Goal: Task Accomplishment & Management: Manage account settings

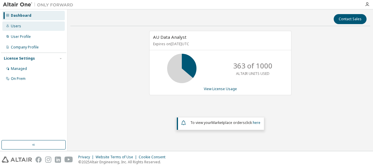
click at [21, 28] on div "Users" at bounding box center [33, 25] width 62 height 9
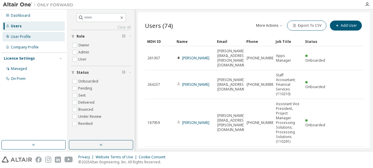
click at [21, 39] on div "User Profile" at bounding box center [33, 36] width 62 height 9
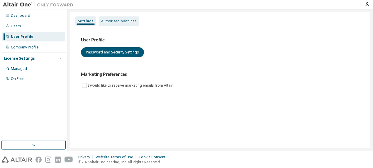
click at [118, 21] on div "Authorized Machines" at bounding box center [118, 21] width 35 height 5
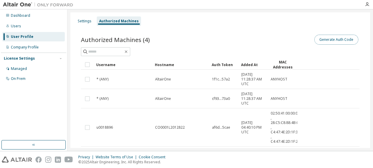
click at [337, 40] on button "Generate Auth Code" at bounding box center [336, 40] width 44 height 10
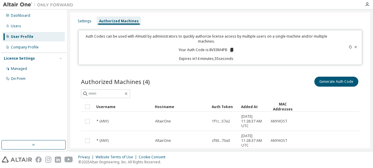
click at [354, 48] on icon at bounding box center [356, 47] width 4 height 4
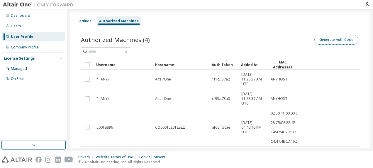
click at [339, 39] on button "Generate Auth Code" at bounding box center [336, 40] width 44 height 10
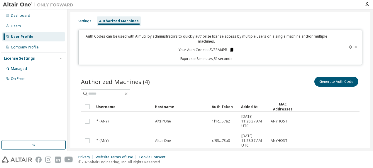
click at [230, 51] on icon at bounding box center [231, 50] width 3 height 4
